Goal: Task Accomplishment & Management: Manage account settings

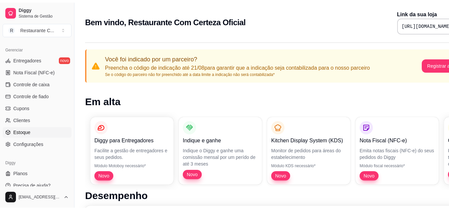
scroll to position [268, 0]
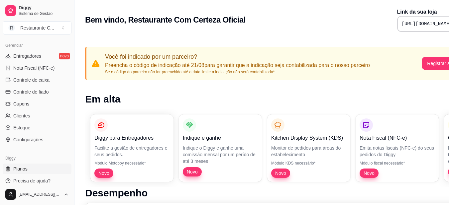
click at [44, 171] on link "Planos" at bounding box center [37, 169] width 69 height 11
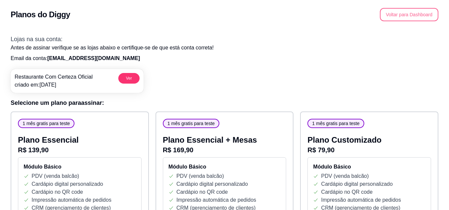
click at [420, 18] on button "Voltar para Dashboard" at bounding box center [409, 14] width 59 height 13
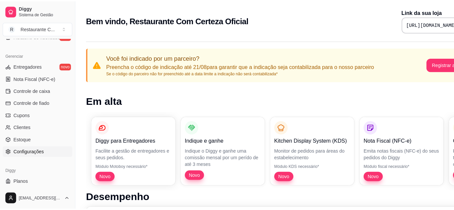
scroll to position [266, 0]
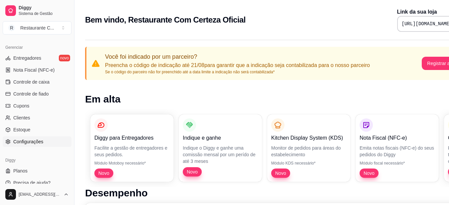
click at [43, 143] on link "Configurações" at bounding box center [37, 142] width 69 height 11
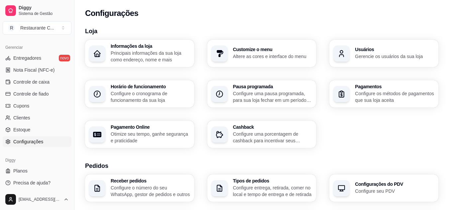
click at [162, 134] on p "Otimize seu tempo, ganhe segurança e praticidade" at bounding box center [150, 137] width 79 height 13
select select "4.98"
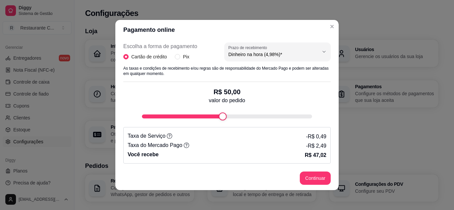
scroll to position [108, 0]
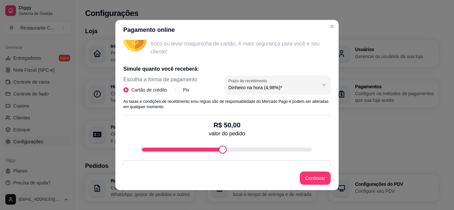
click at [177, 86] on div "Escolha a forma de pagamento Cartão de crédito Pix" at bounding box center [160, 85] width 74 height 18
click at [180, 91] on span "Pix" at bounding box center [186, 89] width 12 height 7
click at [178, 91] on input "Pix" at bounding box center [177, 89] width 5 height 5
radio input "true"
radio input "false"
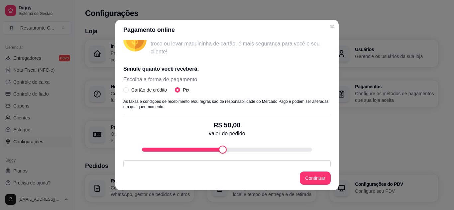
scroll to position [141, 0]
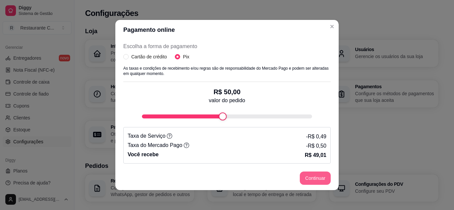
click at [323, 181] on button "Continuar" at bounding box center [315, 178] width 31 height 13
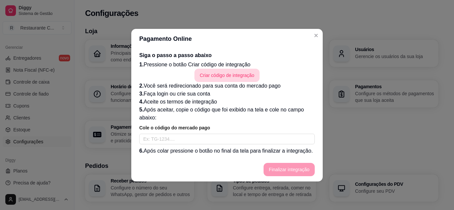
click at [249, 76] on button "Criar código de integração" at bounding box center [226, 75] width 65 height 13
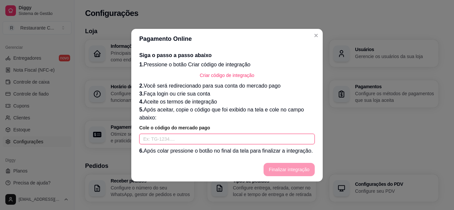
click at [223, 139] on input "text" at bounding box center [227, 139] width 176 height 11
paste input "Bom dia Wes, voce pode ta acessando essa link e escolhendo seu prato, basta se …"
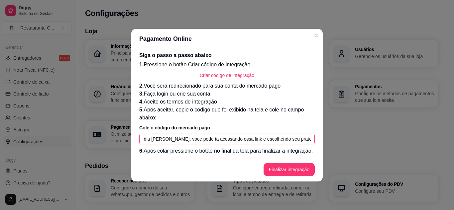
scroll to position [0, 0]
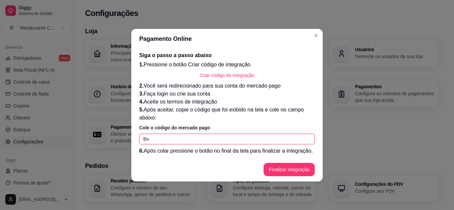
type input "B"
click at [196, 136] on input "text" at bounding box center [227, 139] width 176 height 11
paste input "TG-689e62463b88260001b4cac9-451845203"
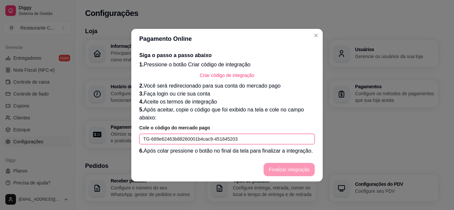
click at [196, 136] on input "TG-689e62463b88260001b4cac9-451845203" at bounding box center [227, 139] width 176 height 11
type input "TG-689e62463b88260001b4cac9-451845203"
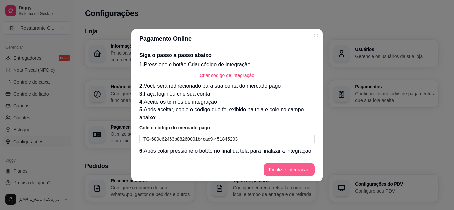
click at [280, 163] on button "Finalizar integração" at bounding box center [289, 169] width 51 height 13
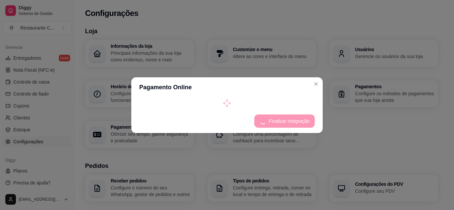
select select "4.98"
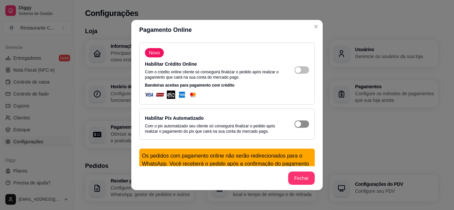
click at [297, 74] on span "button" at bounding box center [302, 69] width 15 height 7
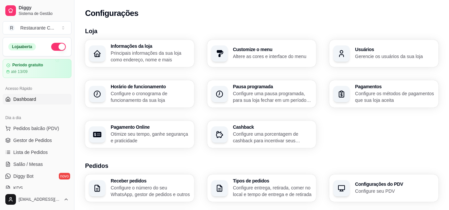
click at [45, 97] on link "Dashboard" at bounding box center [37, 99] width 69 height 11
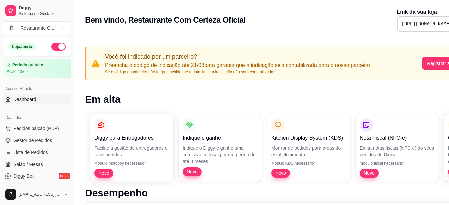
click at [414, 23] on pre "[URL][DOMAIN_NAME]" at bounding box center [427, 24] width 50 height 7
click at [432, 26] on pre "[URL][DOMAIN_NAME]" at bounding box center [427, 24] width 50 height 7
copy div "[URL][DOMAIN_NAME]"
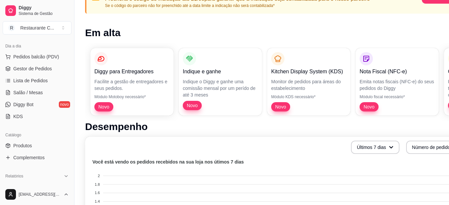
scroll to position [66, 0]
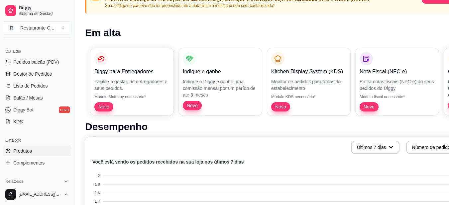
click at [44, 148] on link "Produtos" at bounding box center [37, 151] width 69 height 11
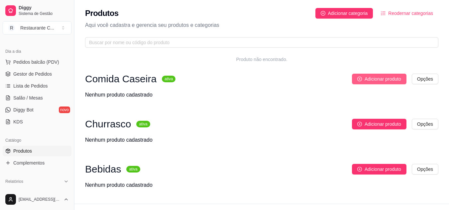
click at [396, 74] on button "Adicionar produto" at bounding box center [379, 79] width 55 height 11
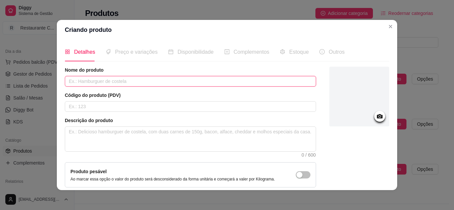
click at [104, 82] on input "text" at bounding box center [190, 81] width 251 height 11
type input "Filé de frango"
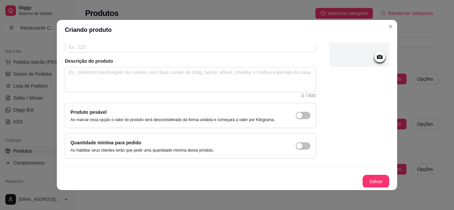
scroll to position [60, 0]
click at [366, 180] on button "Salvar" at bounding box center [376, 181] width 27 height 13
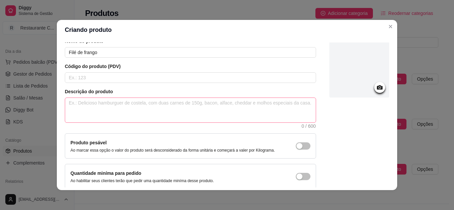
scroll to position [0, 0]
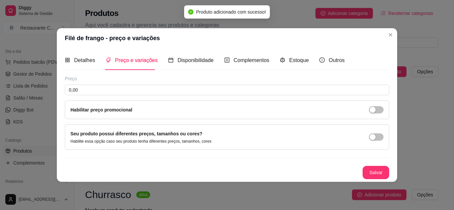
click at [87, 101] on div "Habilitar preço promocional" at bounding box center [227, 110] width 324 height 19
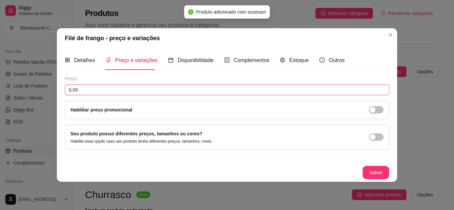
click at [105, 93] on input "0,00" at bounding box center [227, 90] width 324 height 11
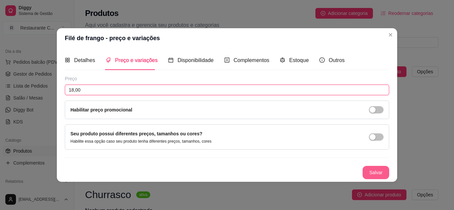
type input "18,00"
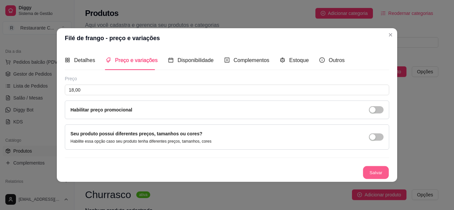
click at [378, 170] on button "Salvar" at bounding box center [376, 172] width 26 height 13
click at [184, 58] on span "Disponibilidade" at bounding box center [196, 61] width 36 height 6
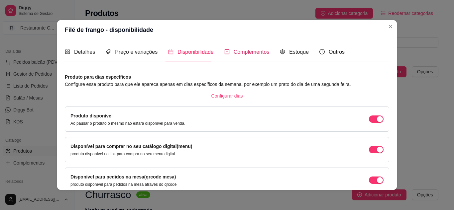
click at [233, 56] on div "Complementos" at bounding box center [246, 52] width 45 height 8
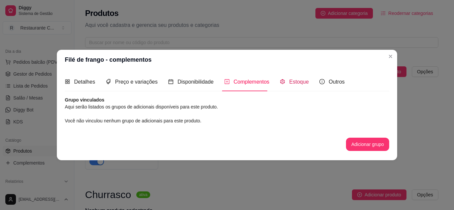
click at [280, 85] on div "Estoque" at bounding box center [294, 82] width 29 height 8
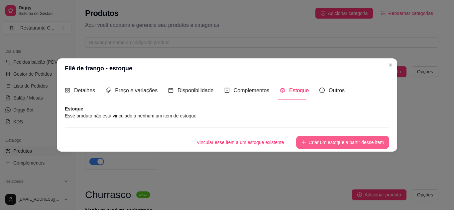
click at [333, 141] on button "Criar um estoque a partir desse item" at bounding box center [342, 142] width 93 height 13
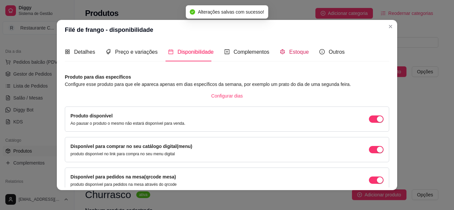
click at [289, 55] on span "Estoque" at bounding box center [299, 52] width 20 height 6
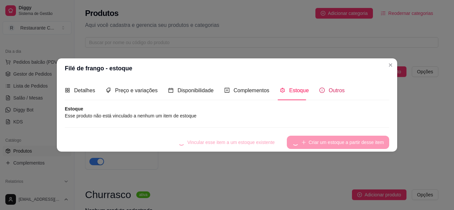
click at [332, 91] on span "Outros" at bounding box center [337, 91] width 16 height 6
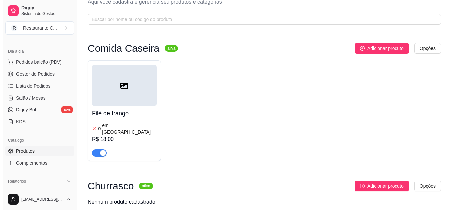
scroll to position [33, 0]
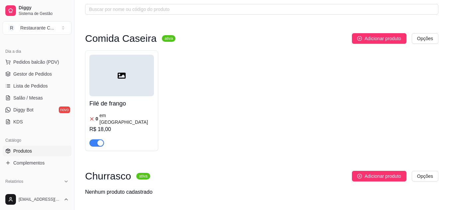
click at [146, 98] on div "Filé de frango 0 em estoque R$ 18,00" at bounding box center [121, 121] width 64 height 51
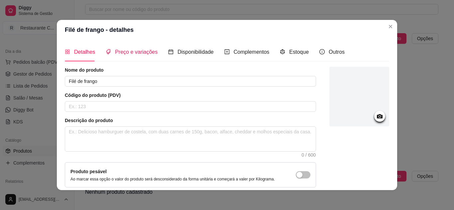
click at [130, 53] on span "Preço e variações" at bounding box center [136, 52] width 43 height 6
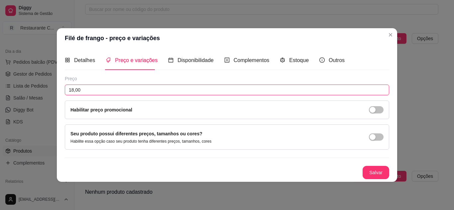
click at [124, 89] on input "18,00" at bounding box center [227, 90] width 324 height 11
type input "1,00"
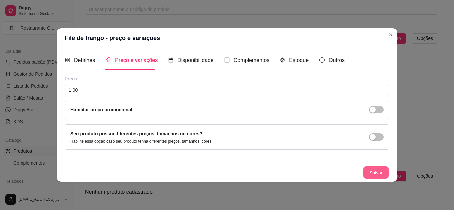
click at [377, 178] on button "Salvar" at bounding box center [376, 172] width 26 height 13
click at [291, 58] on span "Estoque" at bounding box center [299, 61] width 20 height 6
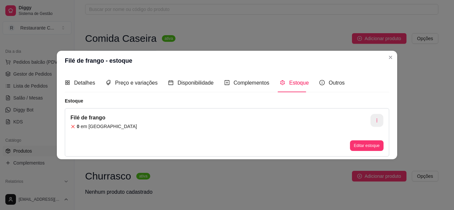
click at [378, 117] on button "button" at bounding box center [377, 120] width 13 height 13
click at [164, 104] on article "Estoque" at bounding box center [227, 101] width 324 height 7
click at [370, 148] on button "Editar estoque" at bounding box center [366, 146] width 33 height 10
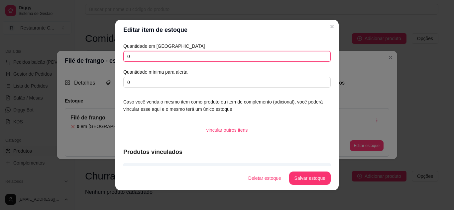
click at [161, 58] on input "0" at bounding box center [226, 56] width 207 height 11
click at [162, 58] on input "0100" at bounding box center [226, 56] width 207 height 11
type input "10"
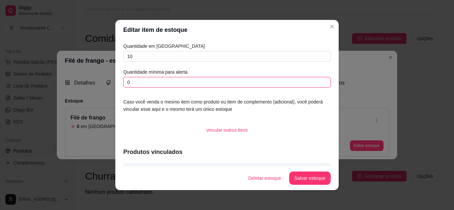
click at [177, 80] on input "0" at bounding box center [226, 82] width 207 height 11
type input "2"
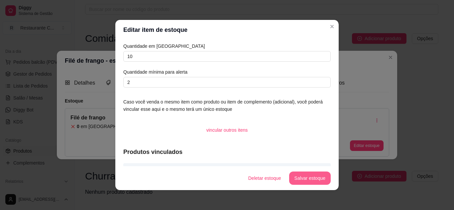
click at [319, 178] on button "Salvar estoque" at bounding box center [310, 178] width 42 height 13
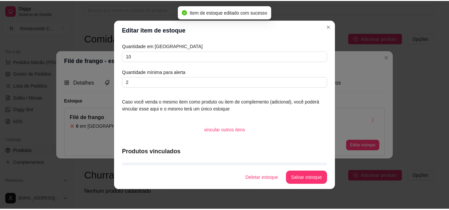
scroll to position [20, 0]
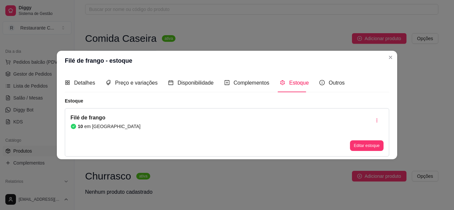
click at [385, 59] on header "Filé de frango - estoque" at bounding box center [227, 61] width 340 height 20
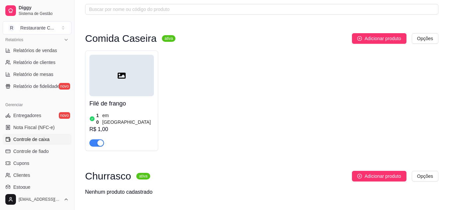
scroll to position [266, 0]
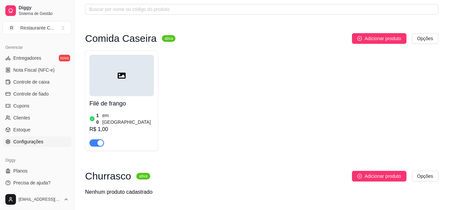
click at [42, 145] on span "Configurações" at bounding box center [28, 142] width 30 height 7
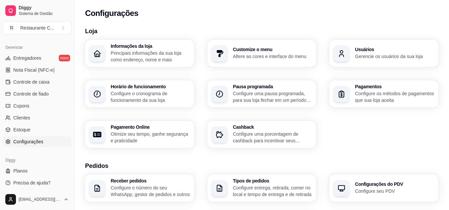
click at [139, 107] on div "Horário de funcionamento Configure o cronograma de funcionamento da sua loja" at bounding box center [139, 93] width 109 height 27
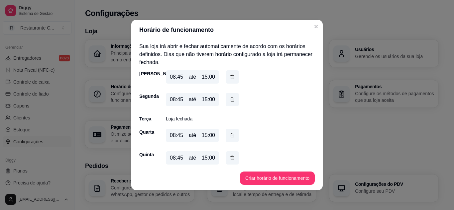
click at [191, 158] on div "até" at bounding box center [192, 158] width 7 height 8
click at [246, 176] on button "Criar horário de funcionamento" at bounding box center [277, 178] width 75 height 13
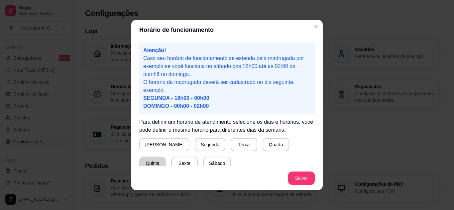
click at [166, 157] on button "Quinta" at bounding box center [152, 163] width 27 height 13
click at [300, 178] on button "Salvar" at bounding box center [301, 178] width 27 height 13
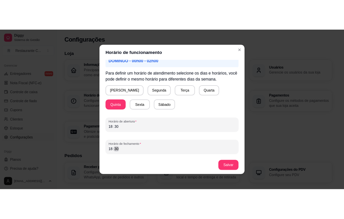
scroll to position [1, 0]
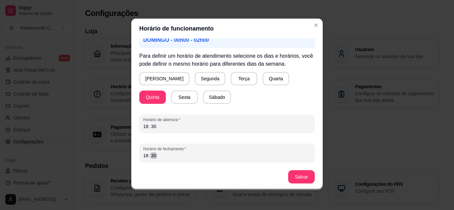
click at [165, 157] on div "18 : 30" at bounding box center [227, 156] width 168 height 8
click at [145, 157] on div "18" at bounding box center [146, 156] width 7 height 7
click at [297, 173] on button "Salvar" at bounding box center [301, 177] width 27 height 13
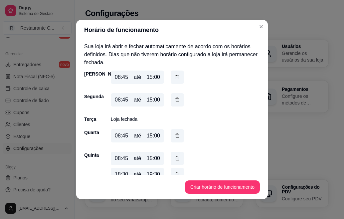
scroll to position [260, 0]
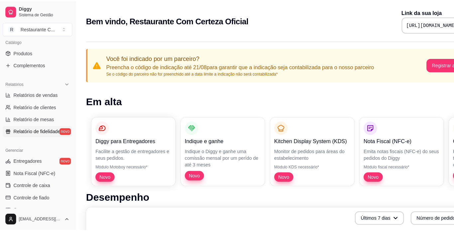
scroll to position [66, 0]
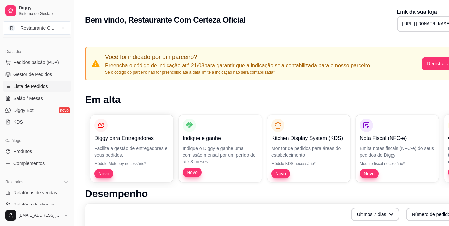
click at [44, 88] on span "Lista de Pedidos" at bounding box center [30, 86] width 35 height 7
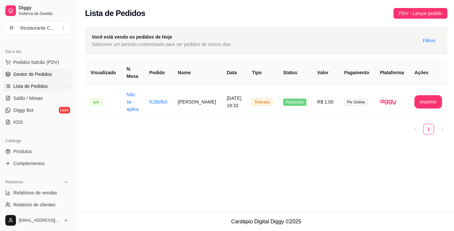
click at [40, 75] on span "Gestor de Pedidos" at bounding box center [32, 74] width 39 height 7
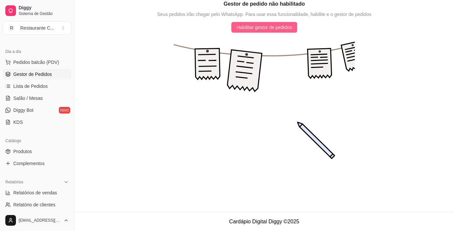
click at [290, 25] on span "Habilitar gestor de pedidos" at bounding box center [265, 27] width 56 height 7
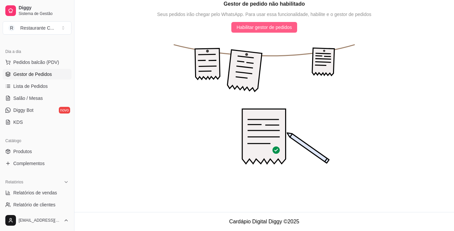
click at [284, 28] on span "Habilitar gestor de pedidos" at bounding box center [265, 27] width 56 height 7
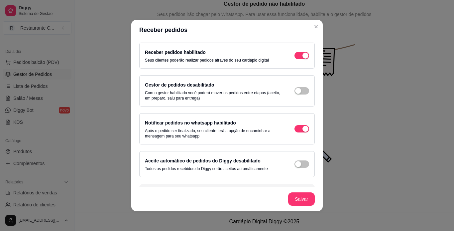
scroll to position [18, 0]
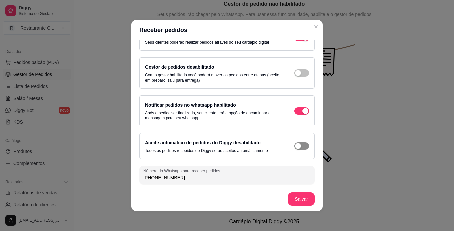
click at [296, 41] on span "button" at bounding box center [302, 37] width 15 height 7
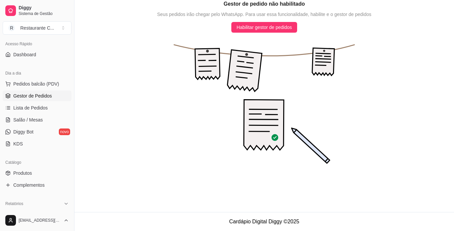
scroll to position [33, 0]
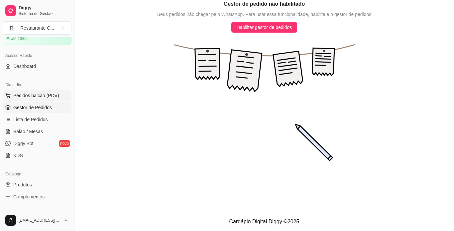
click at [48, 97] on span "Pedidos balcão (PDV)" at bounding box center [36, 95] width 46 height 7
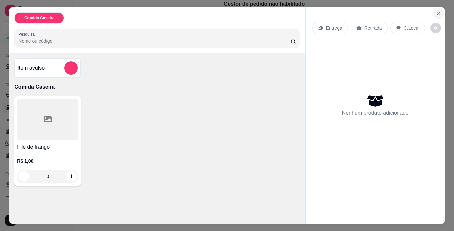
click at [343, 8] on button "Close" at bounding box center [438, 13] width 11 height 11
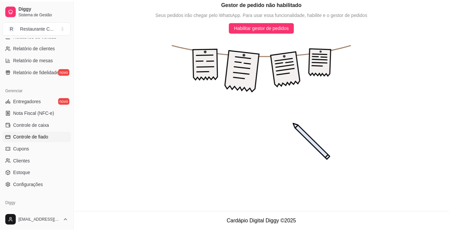
scroll to position [248, 0]
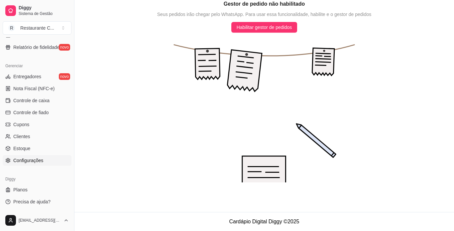
click at [49, 158] on link "Configurações" at bounding box center [37, 160] width 69 height 11
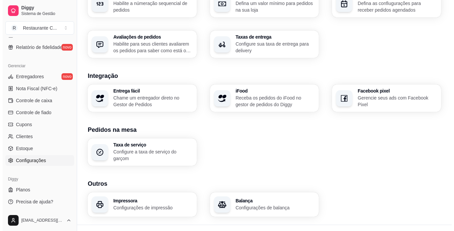
scroll to position [233, 0]
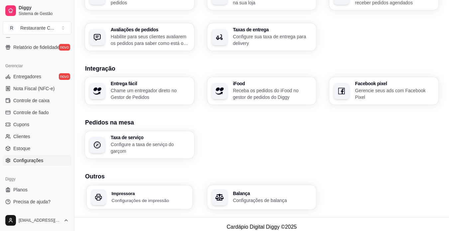
click at [176, 191] on h3 "Impressora" at bounding box center [150, 193] width 77 height 5
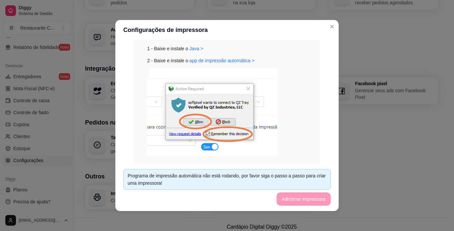
scroll to position [0, 0]
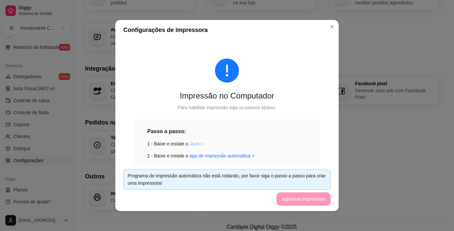
drag, startPoint x: 193, startPoint y: 139, endPoint x: 192, endPoint y: 144, distance: 5.1
click at [193, 140] on div "Passo a passo: 1 - Baixe e instale o Java > 2 - Baixe e instale o app de impres…" at bounding box center [227, 202] width 160 height 151
click at [196, 143] on link "Java >" at bounding box center [196, 143] width 14 height 5
click at [243, 154] on link "app de impressão automática >" at bounding box center [221, 155] width 65 height 5
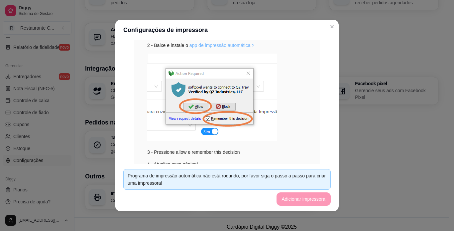
scroll to position [146, 0]
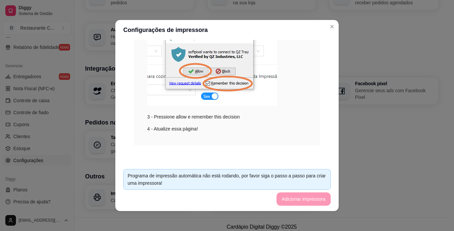
click at [315, 199] on footer "Programa de impressão automática não está rodando, por favor siga o passo a pas…" at bounding box center [226, 187] width 223 height 47
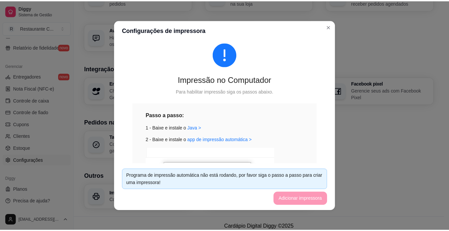
scroll to position [0, 0]
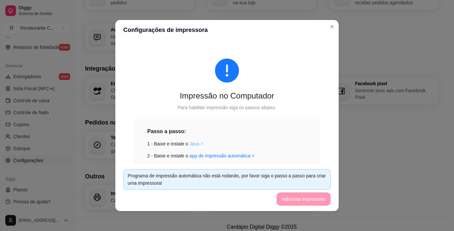
click at [192, 144] on link "Java >" at bounding box center [196, 143] width 14 height 5
